Goal: Information Seeking & Learning: Learn about a topic

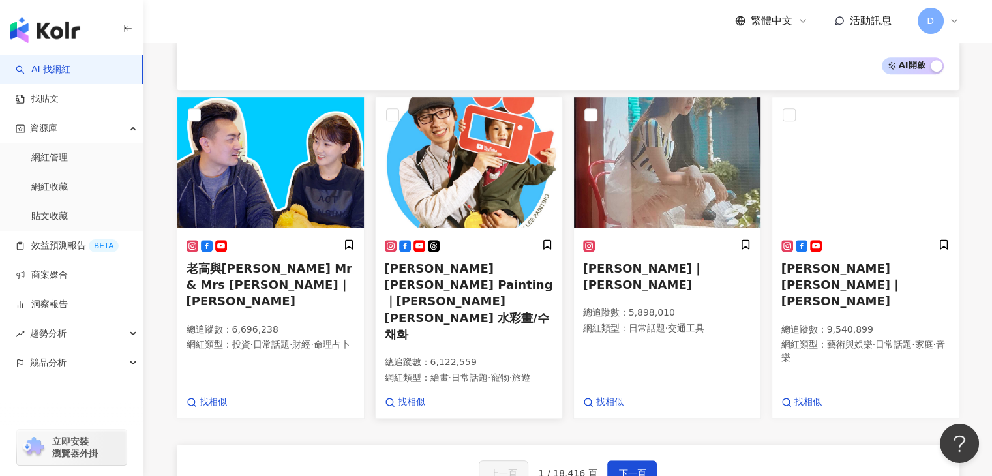
scroll to position [717, 0]
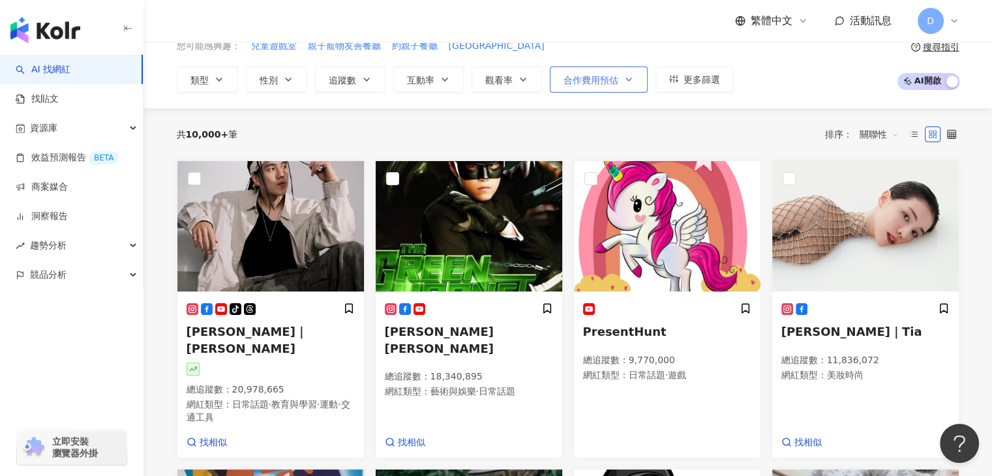
scroll to position [65, 0]
